Goal: Navigation & Orientation: Find specific page/section

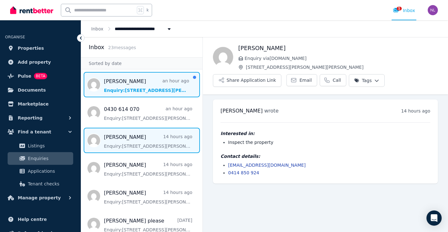
click at [131, 80] on span "Message list" at bounding box center [141, 84] width 121 height 25
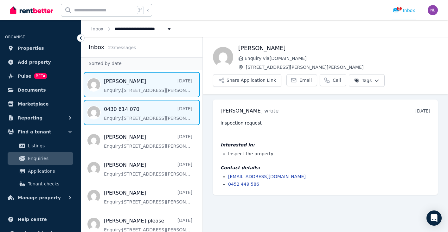
click at [170, 116] on span "Message list" at bounding box center [141, 112] width 121 height 25
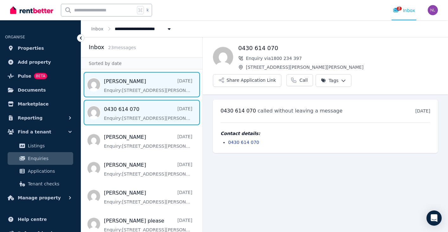
click at [146, 84] on span "Message list" at bounding box center [141, 84] width 121 height 25
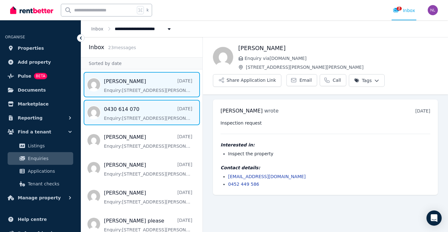
click at [143, 110] on span "Message list" at bounding box center [141, 112] width 121 height 25
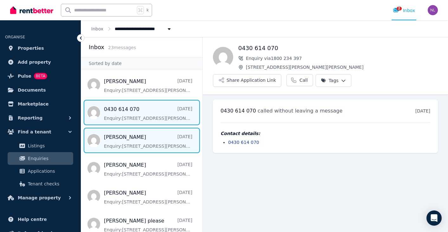
click at [138, 141] on span "Message list" at bounding box center [141, 140] width 121 height 25
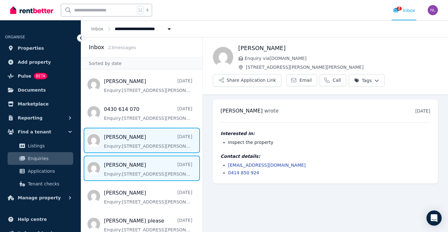
click at [147, 172] on span "Message list" at bounding box center [141, 168] width 121 height 25
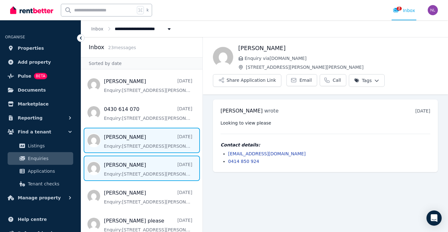
click at [141, 141] on span "Message list" at bounding box center [141, 140] width 121 height 25
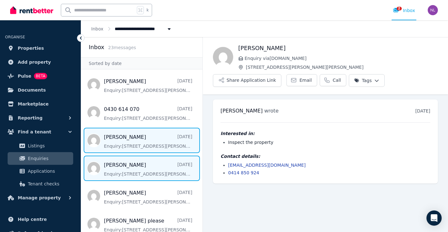
click at [142, 174] on span "Message list" at bounding box center [141, 168] width 121 height 25
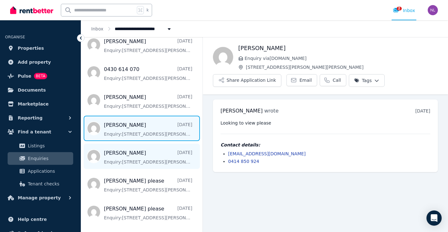
scroll to position [42, 0]
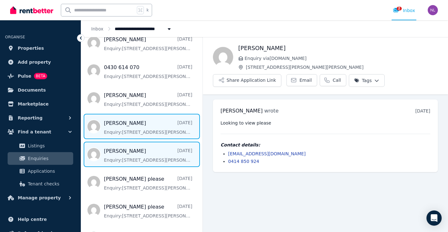
click at [142, 159] on span "Message list" at bounding box center [141, 154] width 121 height 25
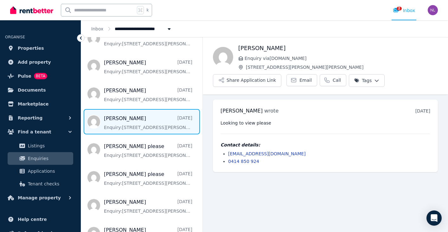
scroll to position [73, 0]
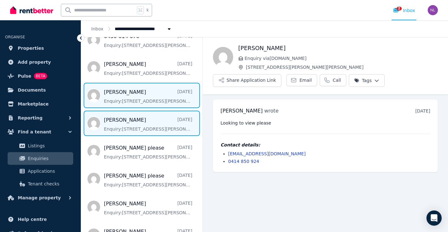
click at [146, 99] on span "Message list" at bounding box center [141, 95] width 121 height 25
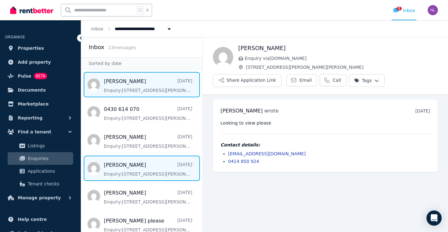
click at [158, 87] on span "Message list" at bounding box center [141, 84] width 121 height 25
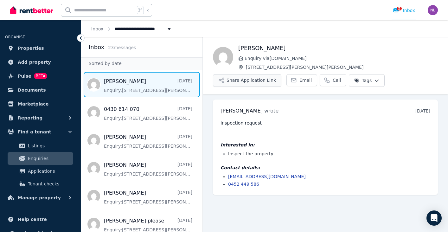
click at [233, 80] on button "Share Application Link" at bounding box center [247, 80] width 69 height 13
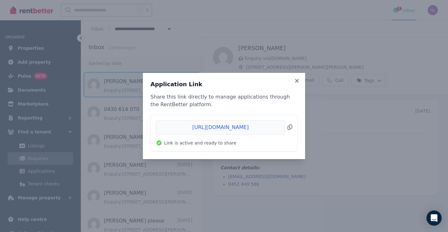
click at [232, 128] on span "Copied!" at bounding box center [224, 127] width 136 height 15
click at [166, 54] on div "Application Link Share this link directly to manage applications through the Re…" at bounding box center [224, 116] width 448 height 232
click at [296, 80] on icon at bounding box center [296, 80] width 3 height 3
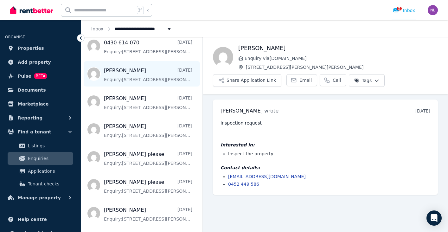
scroll to position [75, 0]
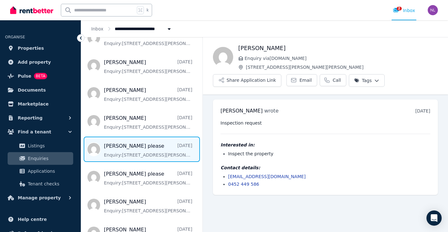
click at [165, 150] on span "Message list" at bounding box center [141, 149] width 121 height 25
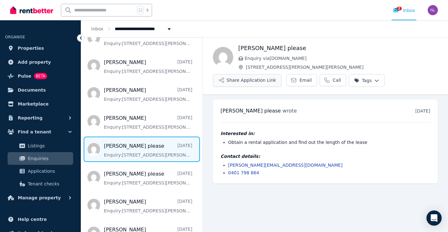
click at [249, 81] on button "Share Application Link" at bounding box center [247, 80] width 69 height 13
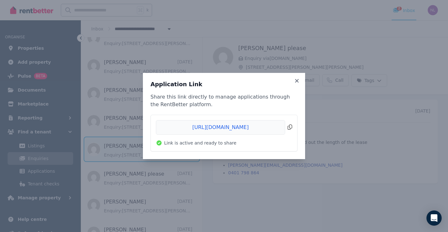
click at [228, 128] on span "Copied!" at bounding box center [224, 127] width 136 height 15
click at [341, 118] on div "Application Link Share this link directly to manage applications through the Re…" at bounding box center [224, 116] width 448 height 232
click at [299, 81] on icon at bounding box center [297, 81] width 6 height 6
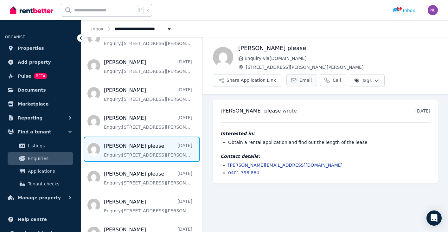
click at [300, 82] on span "Email" at bounding box center [306, 80] width 12 height 6
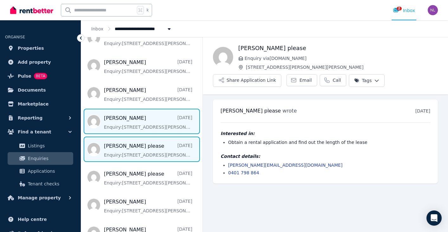
click at [129, 125] on span "Message list" at bounding box center [141, 121] width 121 height 25
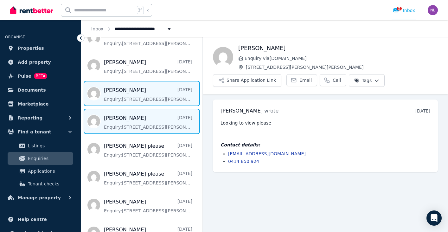
click at [128, 102] on span "Message list" at bounding box center [141, 93] width 121 height 25
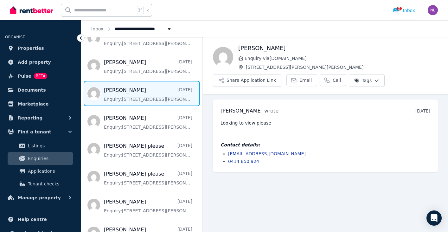
click at [134, 97] on span "Message list" at bounding box center [141, 93] width 121 height 25
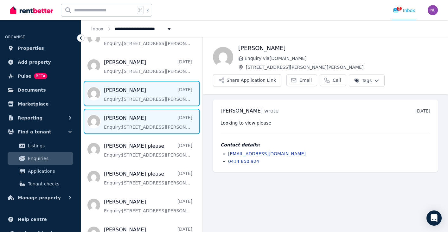
click at [136, 122] on span "Message list" at bounding box center [141, 121] width 121 height 25
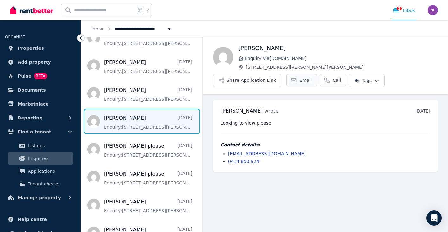
click at [300, 83] on link "Email" at bounding box center [302, 80] width 31 height 12
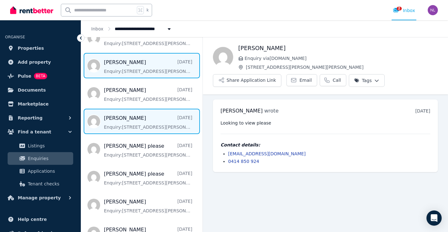
click at [147, 67] on span "Message list" at bounding box center [141, 65] width 121 height 25
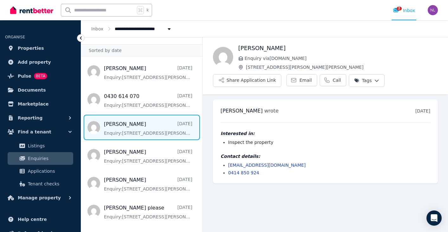
scroll to position [3, 0]
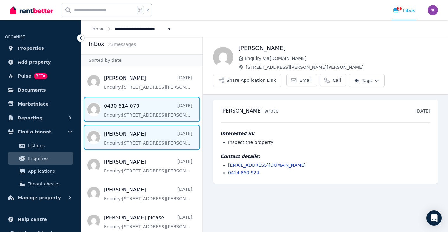
click at [138, 105] on span "Message list" at bounding box center [141, 109] width 121 height 25
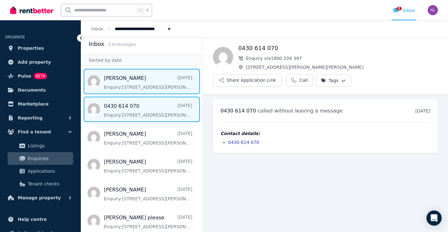
click at [137, 84] on span "Message list" at bounding box center [141, 81] width 121 height 25
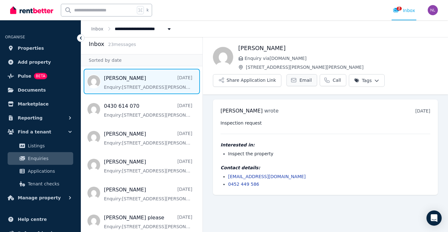
click at [300, 78] on span "Email" at bounding box center [306, 80] width 12 height 6
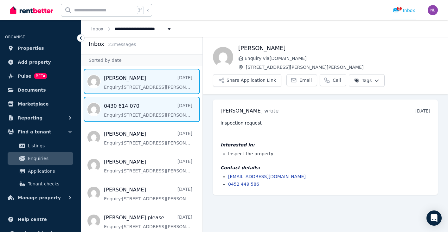
click at [135, 108] on span "Message list" at bounding box center [141, 109] width 121 height 25
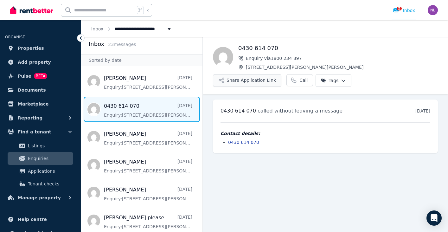
click at [282, 74] on button "Share Application Link" at bounding box center [247, 80] width 69 height 13
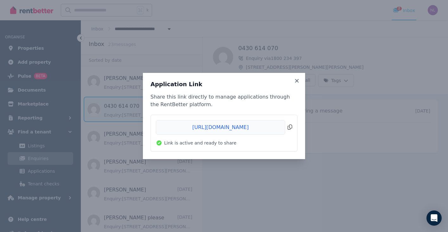
click at [265, 128] on span "Copied!" at bounding box center [224, 127] width 136 height 15
click at [208, 68] on div "Application Link Share this link directly to manage applications through the Re…" at bounding box center [224, 116] width 448 height 232
click at [206, 41] on div "Application Link Share this link directly to manage applications through the Re…" at bounding box center [224, 116] width 448 height 232
click at [298, 81] on icon at bounding box center [297, 81] width 6 height 6
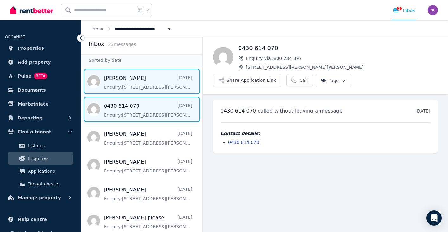
click at [125, 78] on span "Message list" at bounding box center [141, 81] width 121 height 25
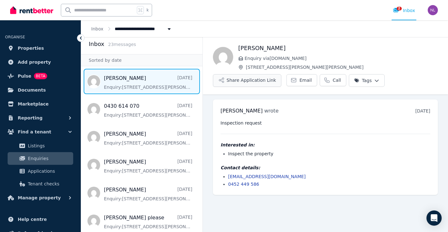
click at [258, 80] on button "Share Application Link" at bounding box center [247, 80] width 69 height 13
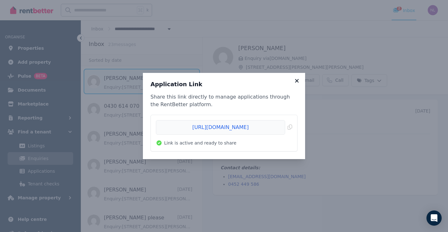
click at [297, 82] on icon at bounding box center [297, 81] width 6 height 6
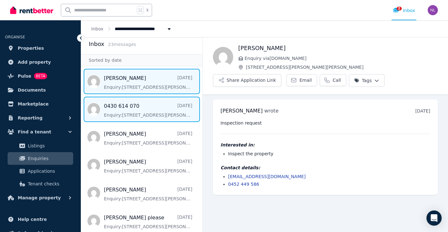
click at [175, 107] on span "Message list" at bounding box center [141, 109] width 121 height 25
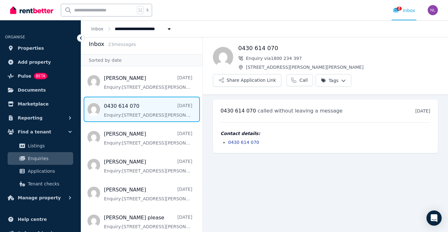
click at [430, 61] on html "**********" at bounding box center [224, 116] width 448 height 232
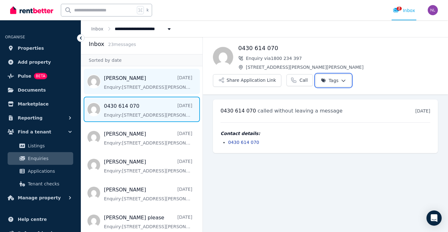
click at [159, 77] on html "**********" at bounding box center [224, 116] width 448 height 232
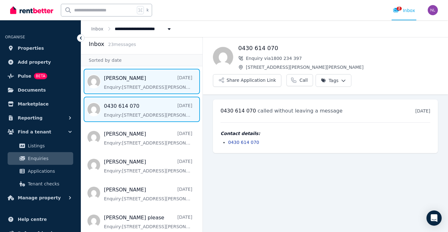
click at [162, 83] on span "Message list" at bounding box center [141, 81] width 121 height 25
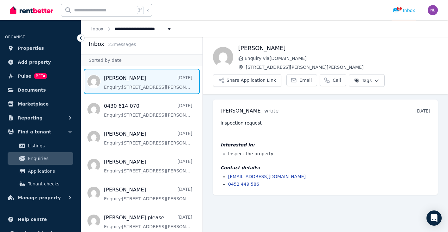
click at [374, 80] on html "**********" at bounding box center [224, 116] width 448 height 232
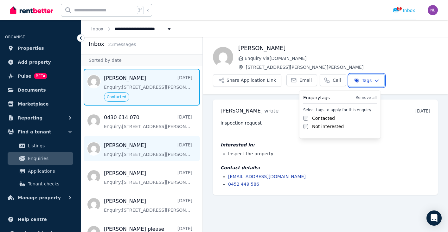
click at [121, 151] on html "**********" at bounding box center [224, 116] width 448 height 232
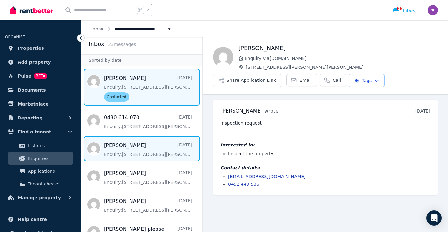
click at [135, 149] on span "Message list" at bounding box center [141, 148] width 121 height 25
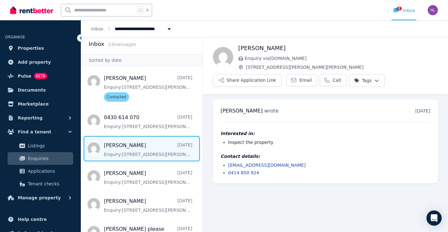
click at [371, 81] on html "**********" at bounding box center [224, 116] width 448 height 232
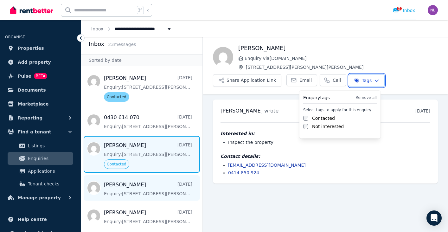
click at [130, 190] on html "**********" at bounding box center [224, 116] width 448 height 232
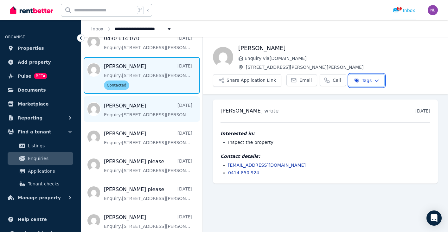
scroll to position [85, 0]
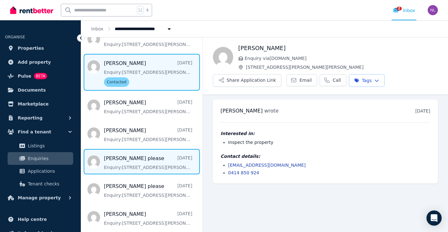
click at [133, 162] on span "Message list" at bounding box center [141, 161] width 121 height 25
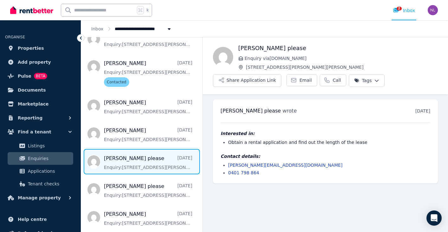
click at [373, 81] on html "**********" at bounding box center [224, 116] width 448 height 232
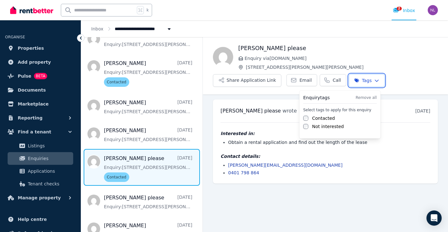
click at [240, 209] on html "**********" at bounding box center [224, 116] width 448 height 232
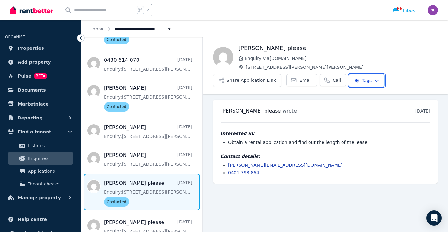
scroll to position [39, 0]
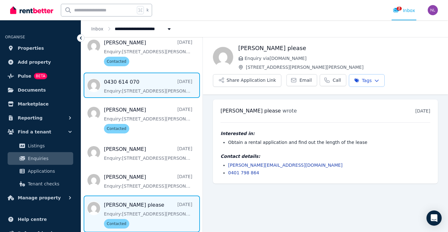
click at [153, 92] on span "Message list" at bounding box center [141, 85] width 121 height 25
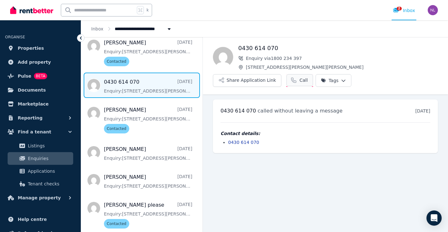
click at [308, 77] on span "Call" at bounding box center [304, 80] width 8 height 6
click at [431, 57] on html "**********" at bounding box center [224, 116] width 448 height 232
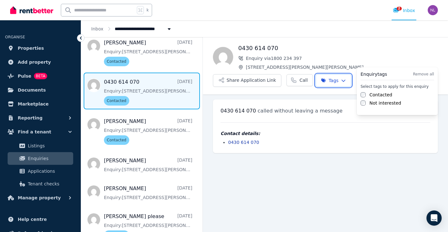
click at [138, 166] on html "**********" at bounding box center [224, 116] width 448 height 232
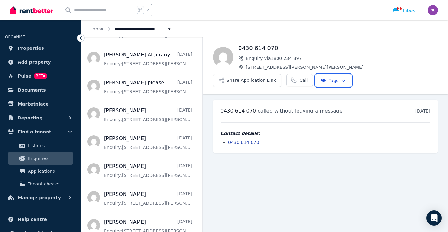
scroll to position [527, 0]
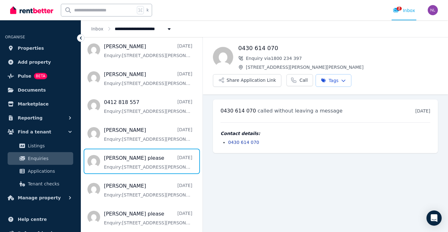
click at [138, 166] on span "Message list" at bounding box center [141, 161] width 121 height 25
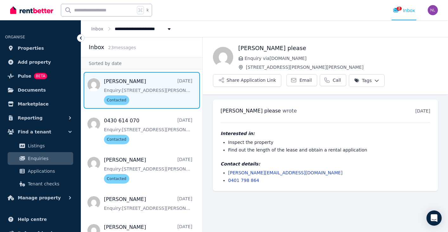
click at [154, 93] on span "Message list" at bounding box center [141, 90] width 121 height 37
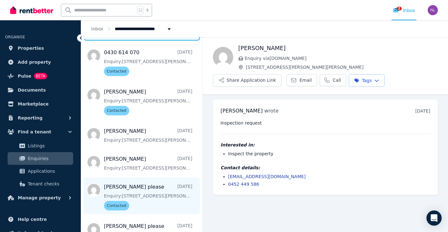
scroll to position [68, 0]
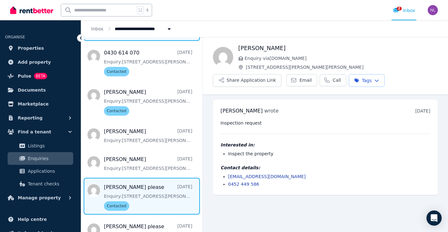
click at [146, 186] on span "Message list" at bounding box center [141, 196] width 121 height 37
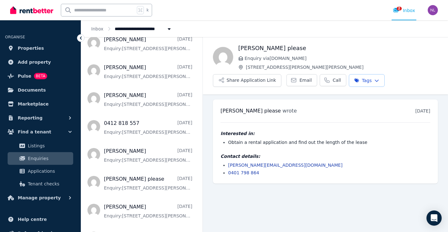
scroll to position [527, 0]
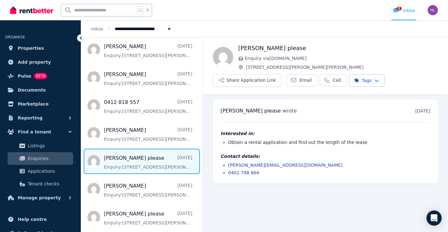
click at [146, 169] on span "Message list" at bounding box center [141, 161] width 121 height 25
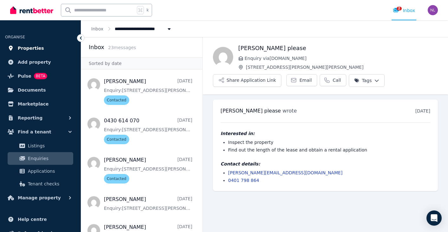
click at [32, 50] on span "Properties" at bounding box center [31, 48] width 26 height 8
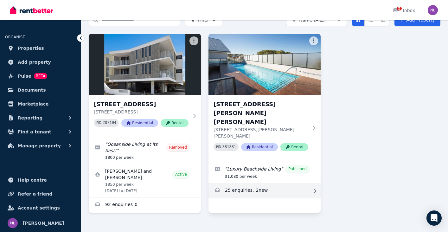
scroll to position [34, 0]
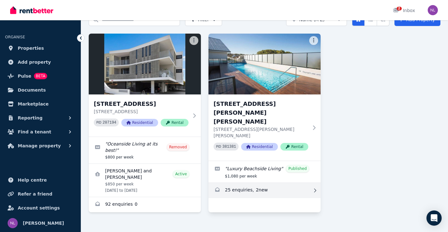
click at [266, 183] on link "Enquiries for 14/46 Angove Dr, Hillarys" at bounding box center [265, 190] width 112 height 15
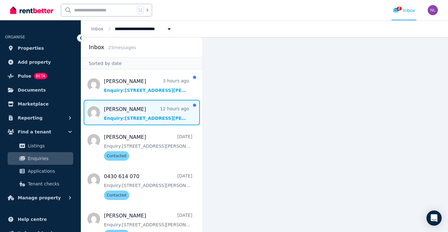
click at [165, 111] on span "Message list" at bounding box center [141, 112] width 121 height 25
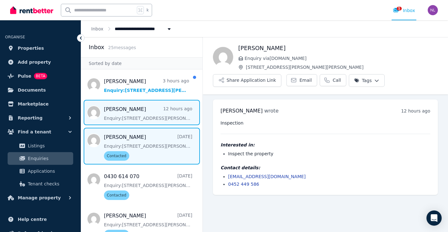
click at [161, 150] on span "Message list" at bounding box center [141, 146] width 121 height 37
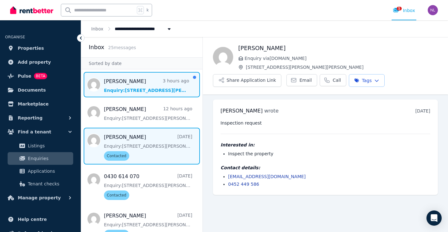
click at [149, 88] on span "Message list" at bounding box center [141, 84] width 121 height 25
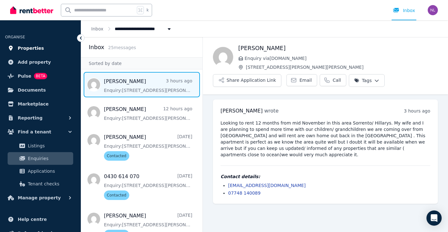
click at [35, 48] on span "Properties" at bounding box center [31, 48] width 26 height 8
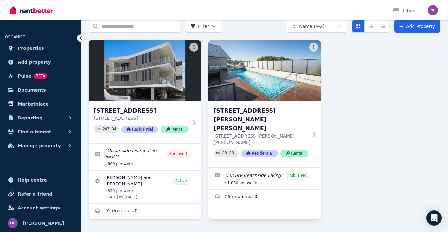
scroll to position [27, 0]
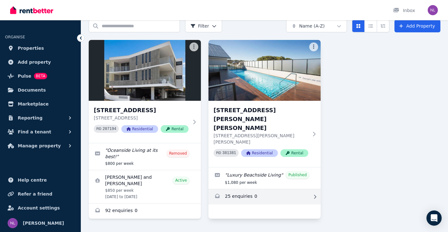
click at [262, 189] on link "Enquiries for 14/46 Angove Dr, Hillarys" at bounding box center [265, 196] width 112 height 15
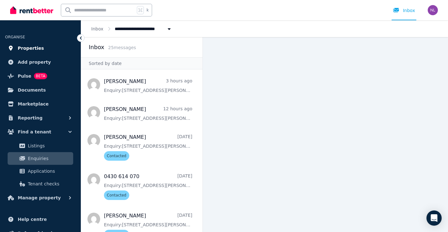
click at [36, 47] on span "Properties" at bounding box center [31, 48] width 26 height 8
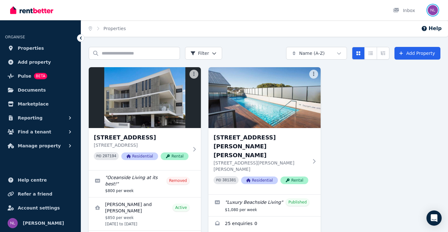
click at [434, 9] on img "button" at bounding box center [433, 10] width 10 height 10
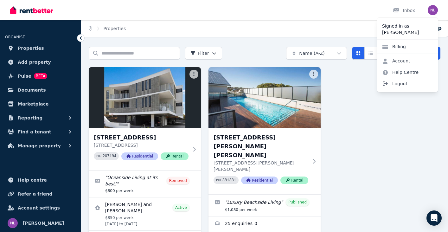
click at [403, 85] on span "Logout" at bounding box center [407, 83] width 61 height 11
